Goal: Check status: Check status

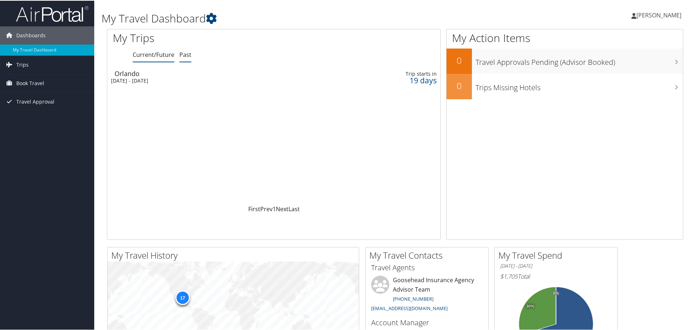
click at [186, 51] on link "Past" at bounding box center [185, 54] width 12 height 8
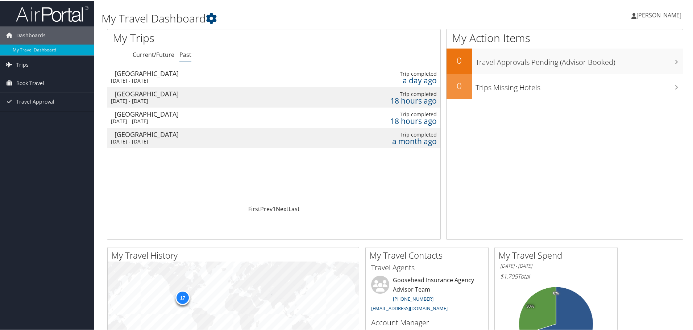
click at [134, 95] on div "[GEOGRAPHIC_DATA]" at bounding box center [220, 93] width 210 height 7
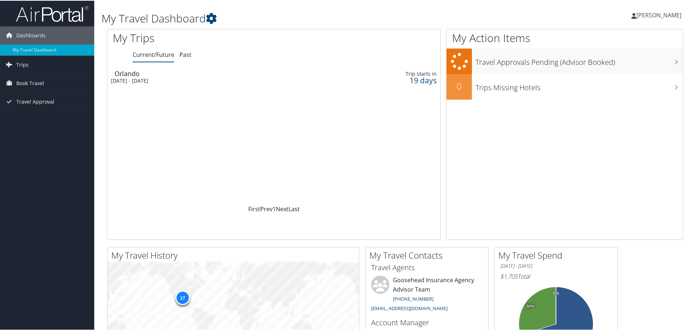
click at [178, 59] on ul "Current/Future Past" at bounding box center [287, 54] width 308 height 13
click at [182, 57] on link "Past" at bounding box center [185, 54] width 12 height 8
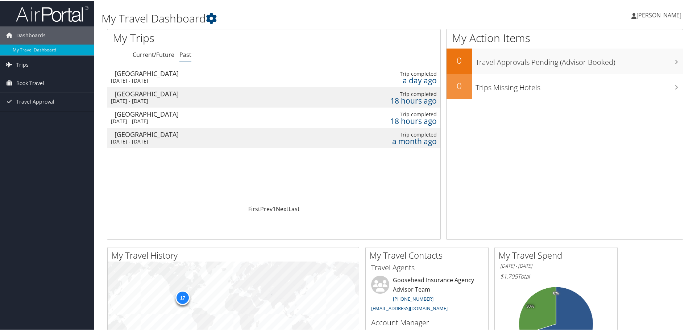
click at [162, 77] on div "[DATE] - [DATE]" at bounding box center [216, 80] width 210 height 7
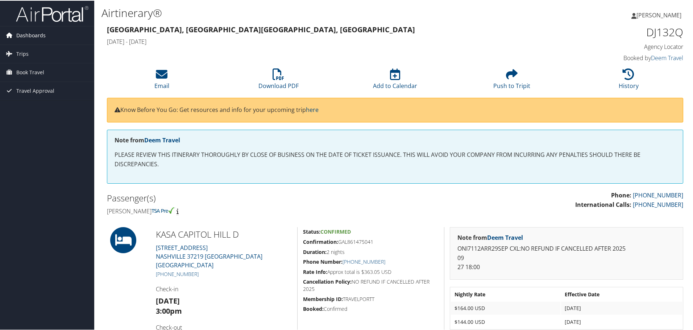
click at [33, 36] on span "Dashboards" at bounding box center [30, 35] width 29 height 18
click at [196, 82] on li "Email" at bounding box center [161, 78] width 117 height 29
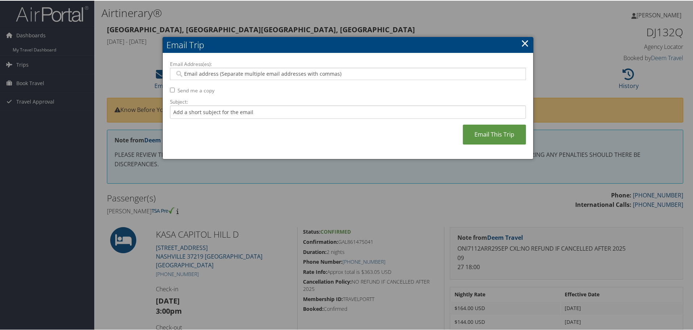
click at [524, 42] on link "×" at bounding box center [525, 42] width 8 height 14
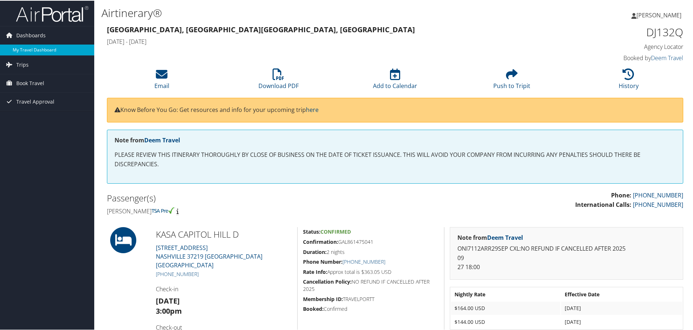
click at [63, 45] on link "My Travel Dashboard" at bounding box center [47, 49] width 94 height 11
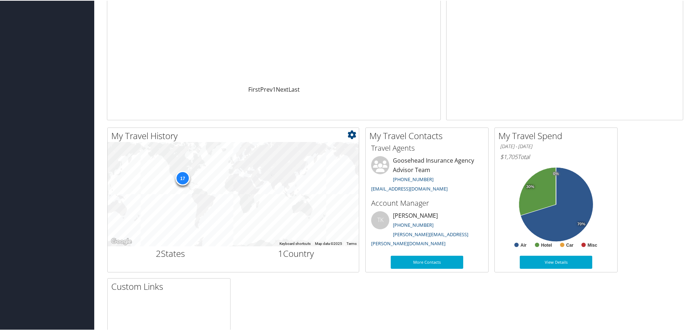
scroll to position [152, 0]
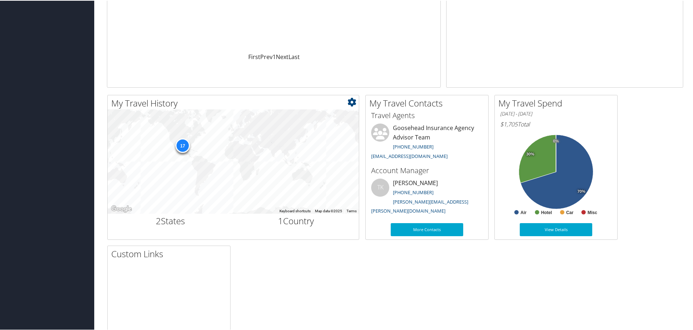
click at [185, 157] on div "17" at bounding box center [233, 161] width 251 height 104
click at [183, 148] on div "17" at bounding box center [182, 145] width 14 height 14
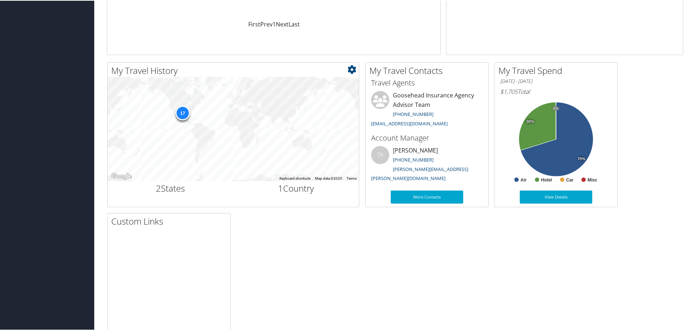
scroll to position [188, 0]
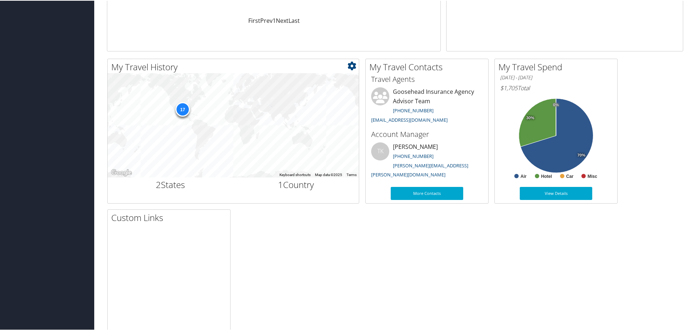
click at [216, 118] on div "17" at bounding box center [233, 124] width 251 height 104
drag, startPoint x: 215, startPoint y: 111, endPoint x: 256, endPoint y: 109, distance: 41.0
click at [257, 109] on div "17" at bounding box center [233, 124] width 251 height 104
click at [350, 68] on icon at bounding box center [351, 65] width 9 height 9
click at [274, 82] on link "Small" at bounding box center [308, 77] width 95 height 12
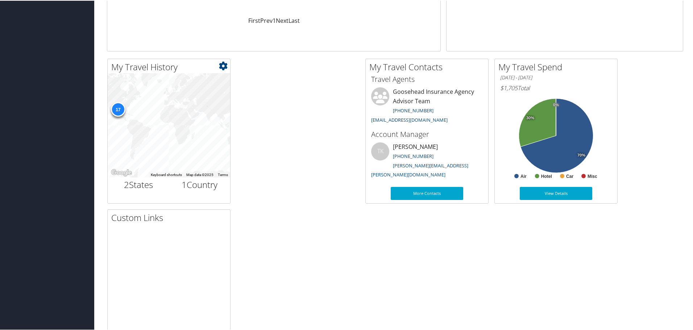
click at [221, 66] on icon at bounding box center [223, 65] width 9 height 9
click at [163, 102] on link "Large" at bounding box center [179, 102] width 95 height 12
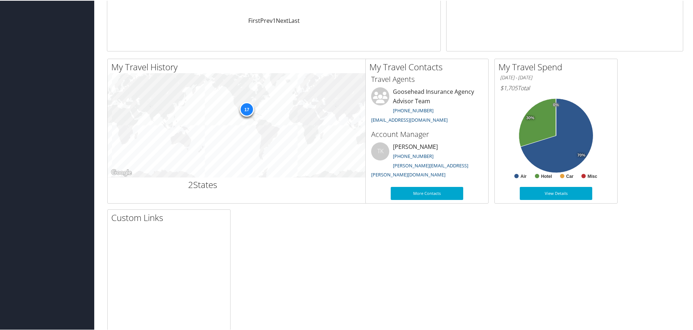
click at [357, 68] on h2 "My Travel History" at bounding box center [299, 66] width 376 height 12
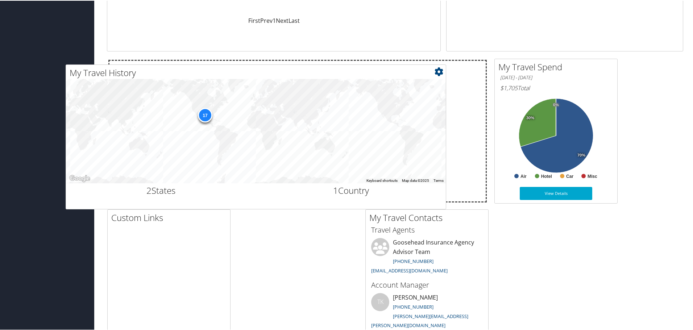
drag, startPoint x: 351, startPoint y: 68, endPoint x: 315, endPoint y: 74, distance: 37.1
click at [315, 74] on h2 "My Travel History" at bounding box center [258, 72] width 376 height 12
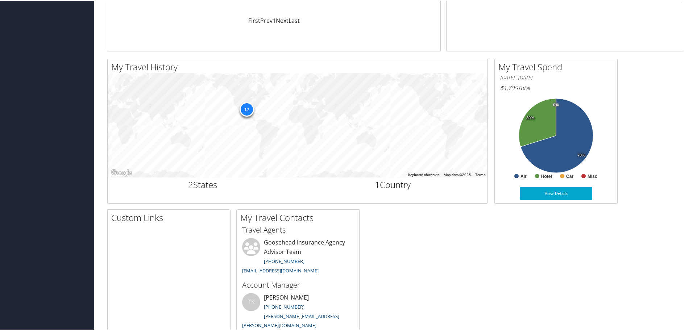
click at [459, 221] on div "My Travel History Small Medium Large To navigate the map with touch gestures do…" at bounding box center [394, 206] width 587 height 296
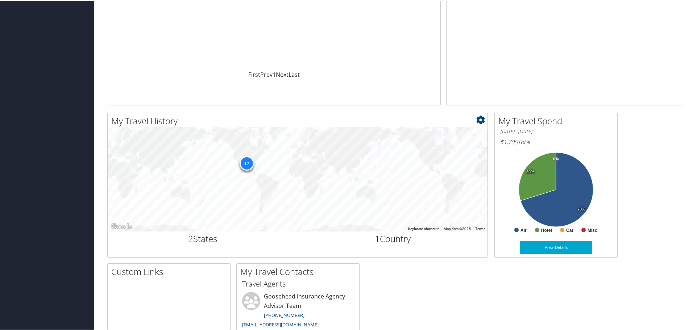
scroll to position [225, 0]
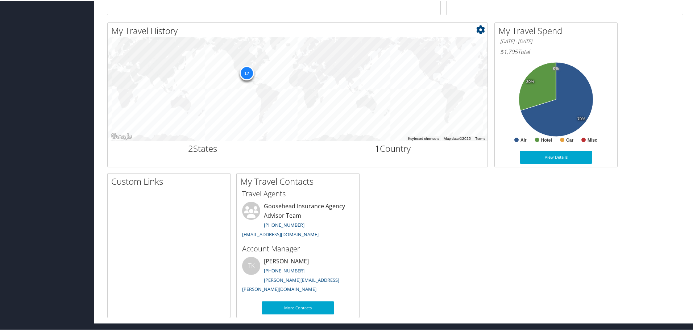
click at [238, 80] on div "17" at bounding box center [298, 88] width 380 height 104
click at [238, 78] on div "17" at bounding box center [298, 88] width 380 height 104
click at [243, 71] on div "17" at bounding box center [247, 72] width 14 height 14
click at [251, 76] on div "17" at bounding box center [247, 72] width 14 height 14
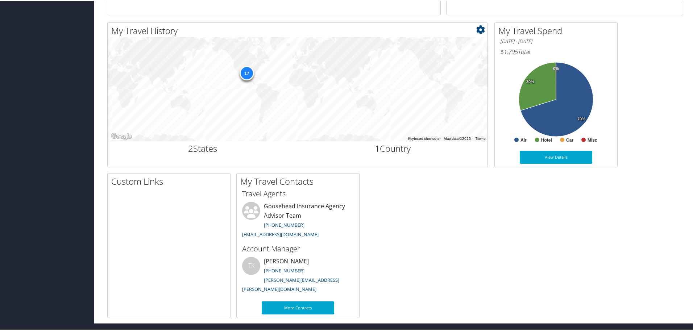
click at [251, 76] on div "17" at bounding box center [247, 72] width 14 height 14
click at [246, 73] on div "17" at bounding box center [247, 72] width 14 height 14
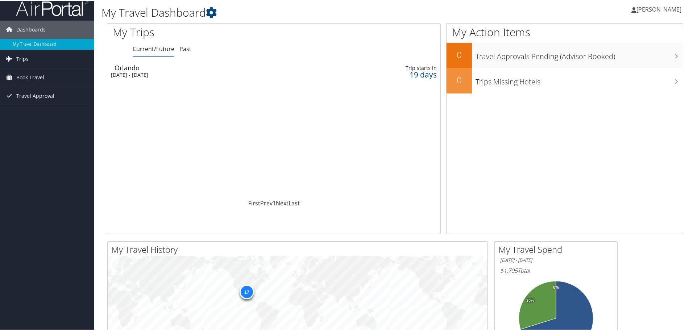
scroll to position [0, 0]
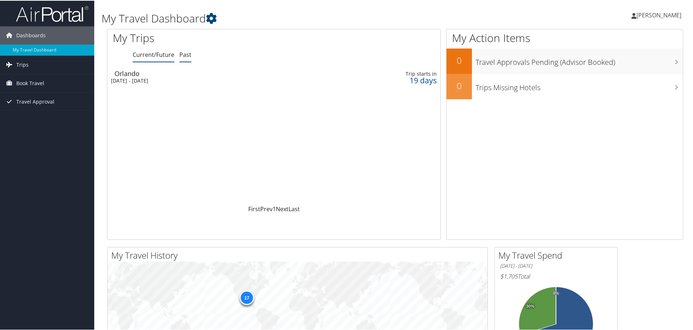
click at [182, 54] on link "Past" at bounding box center [185, 54] width 12 height 8
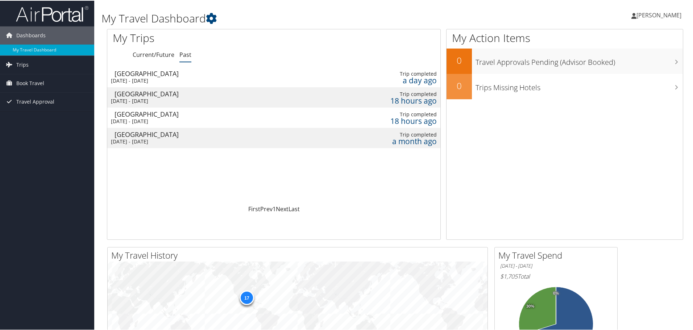
click at [133, 109] on td "Nashville Mon 29 Sep 2025 - Wed 1 Oct 2025" at bounding box center [215, 117] width 217 height 20
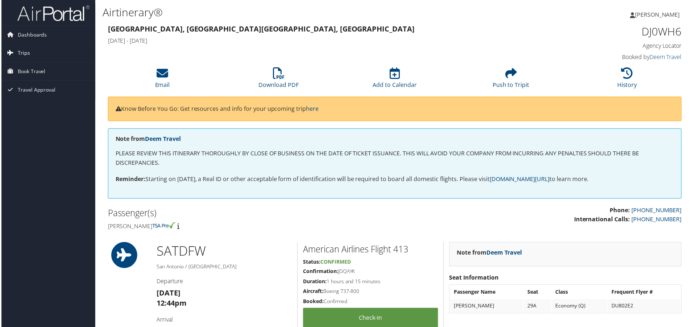
click at [33, 50] on link "Trips" at bounding box center [47, 53] width 94 height 18
click at [42, 78] on link "Past Trips" at bounding box center [47, 78] width 94 height 11
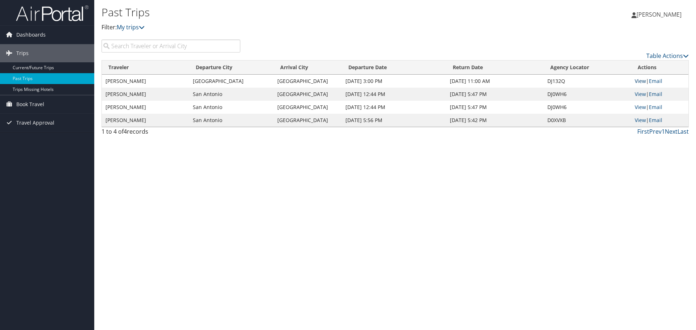
click at [642, 82] on link "View" at bounding box center [639, 81] width 11 height 7
